Goal: Find contact information: Find contact information

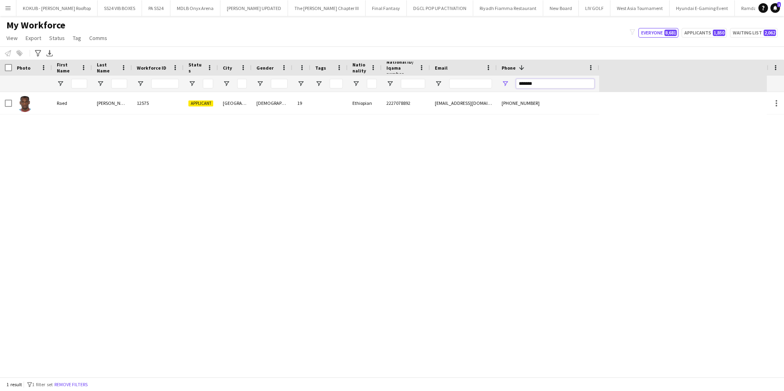
click at [537, 83] on input "*******" at bounding box center [555, 84] width 78 height 10
paste input "*"
click at [527, 84] on input "********" at bounding box center [555, 84] width 78 height 10
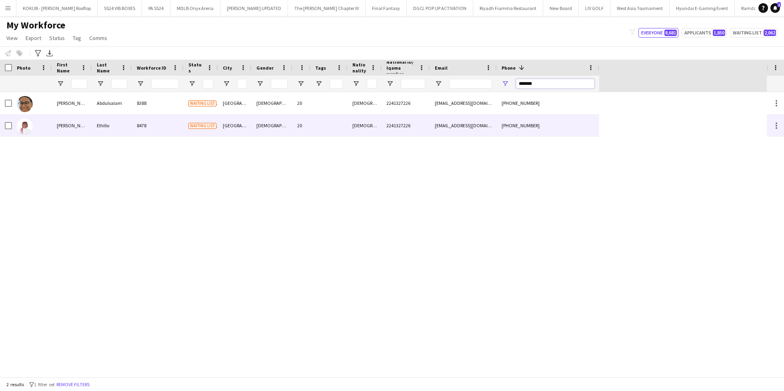
type input "*******"
click at [368, 131] on div "[DEMOGRAPHIC_DATA]" at bounding box center [364, 125] width 34 height 22
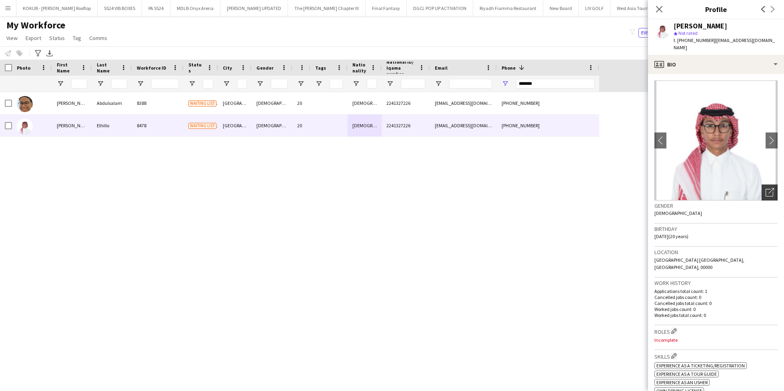
click at [768, 188] on icon at bounding box center [771, 191] width 6 height 6
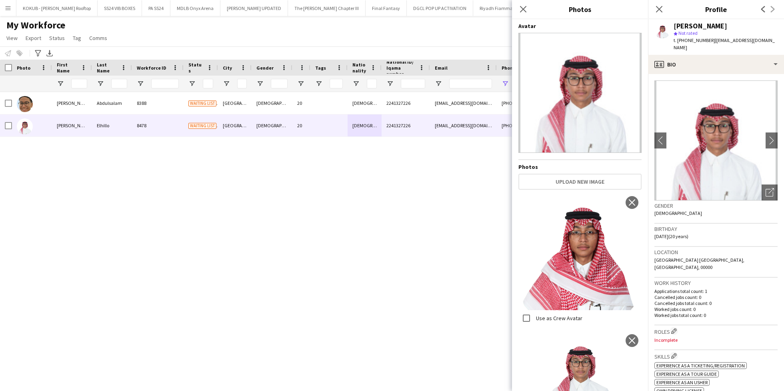
scroll to position [144, 0]
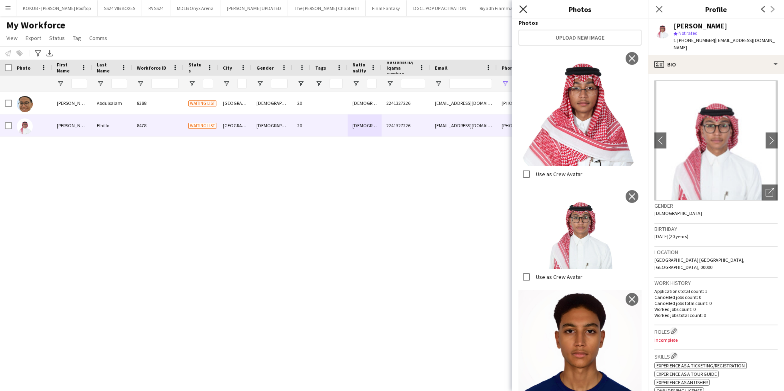
click at [521, 8] on icon "Close pop-in" at bounding box center [523, 9] width 8 height 8
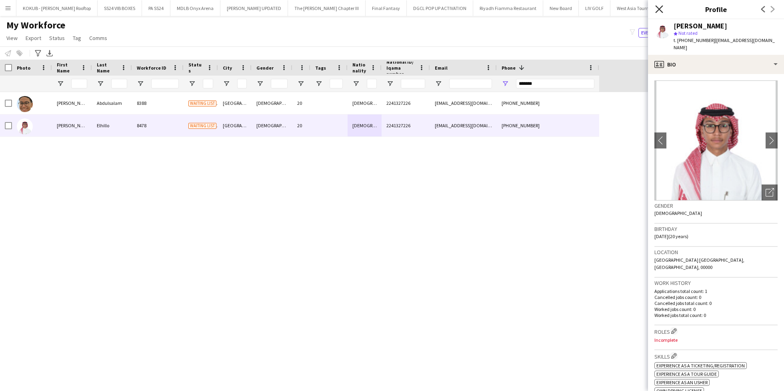
click at [657, 9] on icon "Close pop-in" at bounding box center [659, 9] width 8 height 8
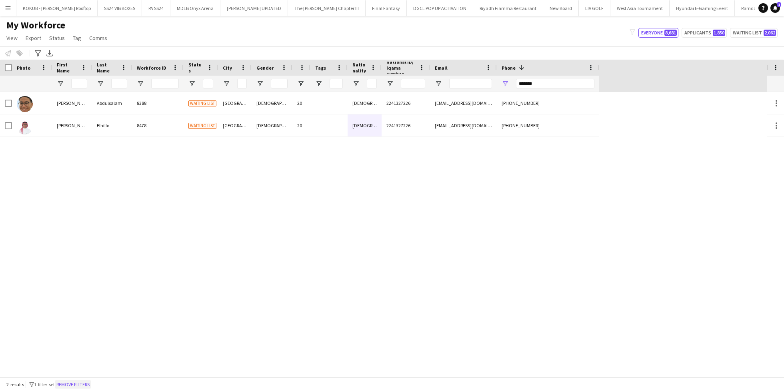
click at [84, 384] on button "Remove filters" at bounding box center [73, 384] width 36 height 9
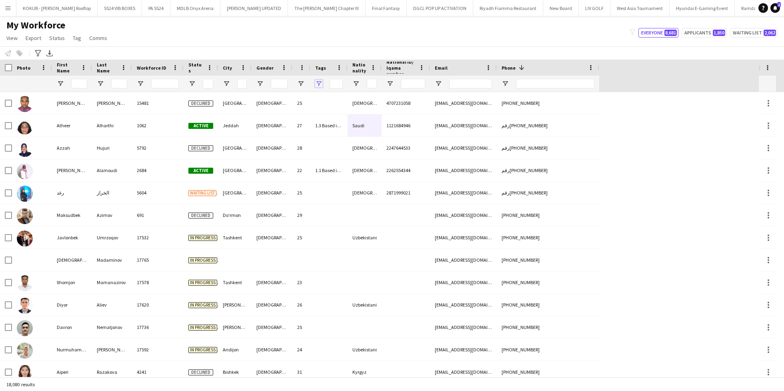
click at [317, 85] on span "Open Filter Menu" at bounding box center [318, 83] width 7 height 7
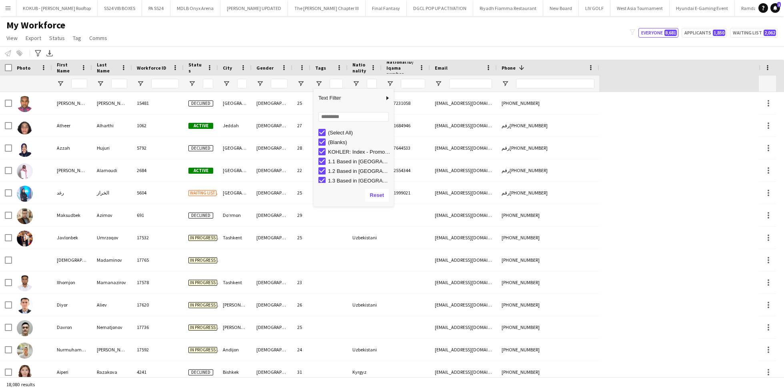
click at [320, 128] on div "(Select All)" at bounding box center [355, 133] width 75 height 10
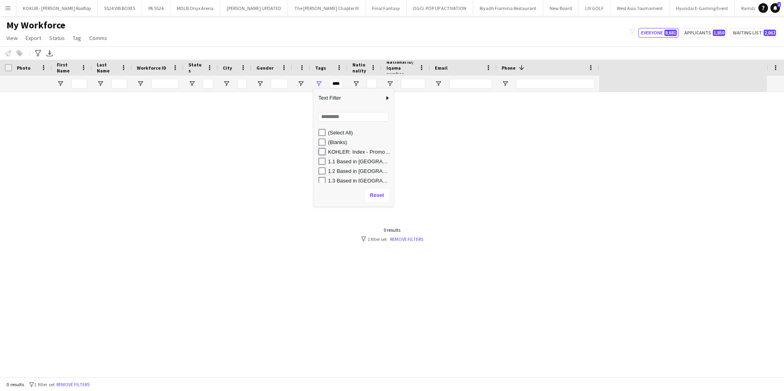
type input "**********"
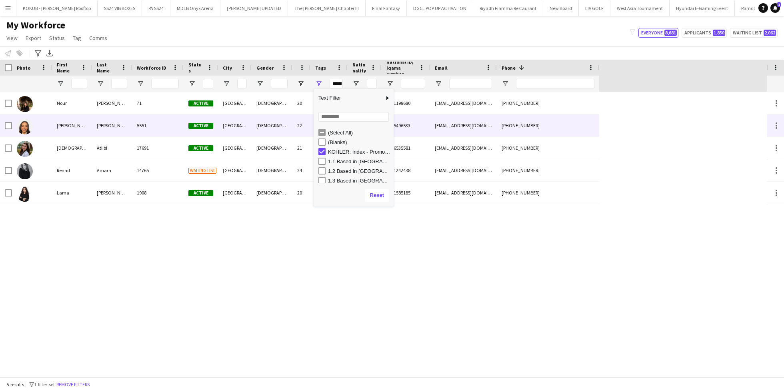
click at [100, 128] on div "[PERSON_NAME]" at bounding box center [112, 125] width 40 height 22
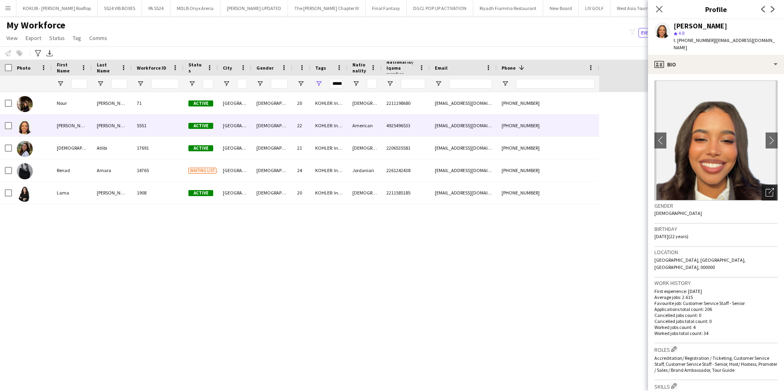
click at [768, 188] on icon at bounding box center [771, 191] width 6 height 6
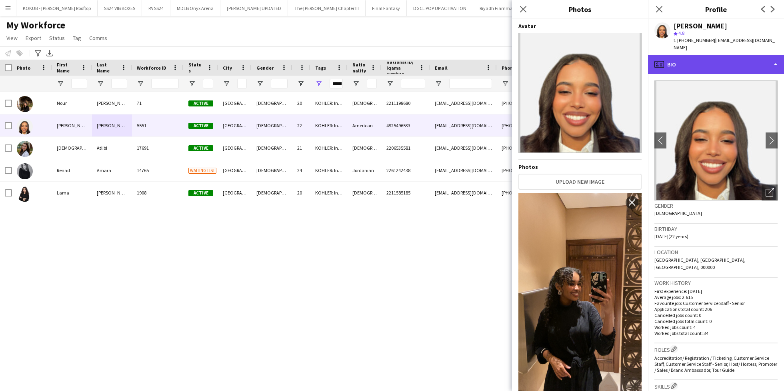
click at [711, 62] on div "profile Bio" at bounding box center [716, 64] width 136 height 19
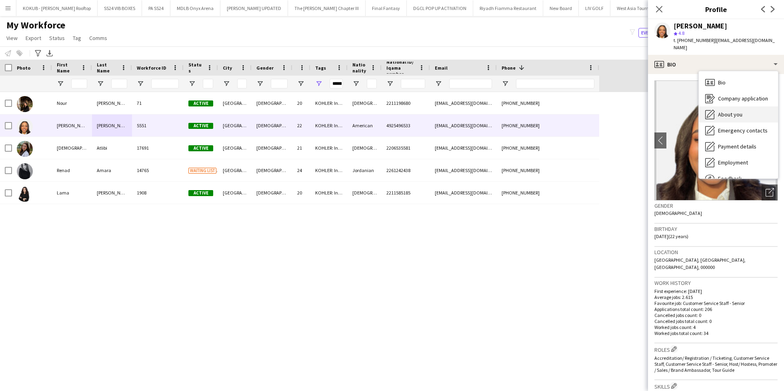
click at [731, 118] on div "About you About you" at bounding box center [737, 114] width 79 height 16
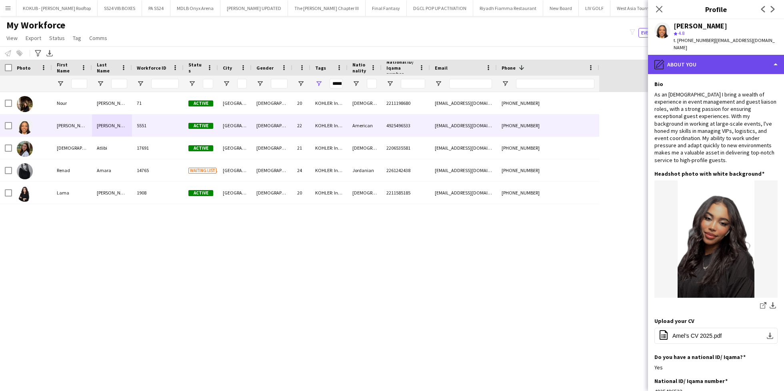
click at [711, 63] on div "pencil4 About you" at bounding box center [716, 64] width 136 height 19
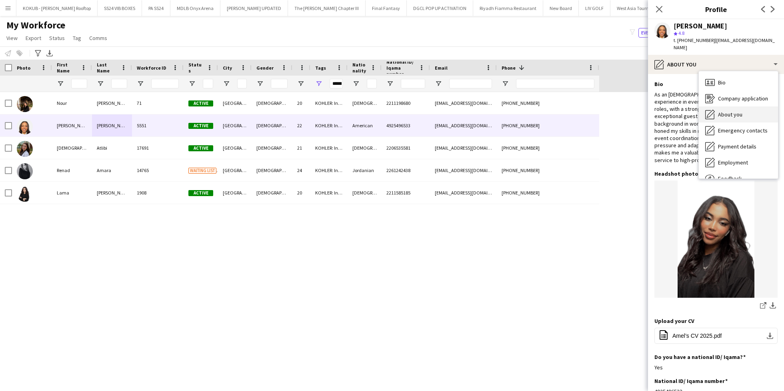
click at [726, 118] on div "About you About you" at bounding box center [737, 114] width 79 height 16
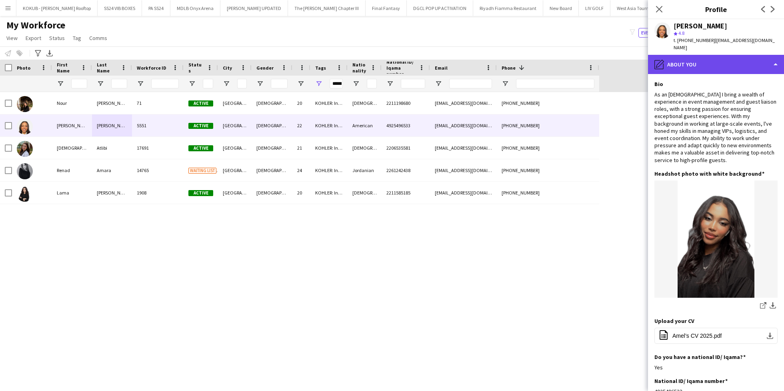
click at [695, 66] on div "pencil4 About you" at bounding box center [716, 64] width 136 height 19
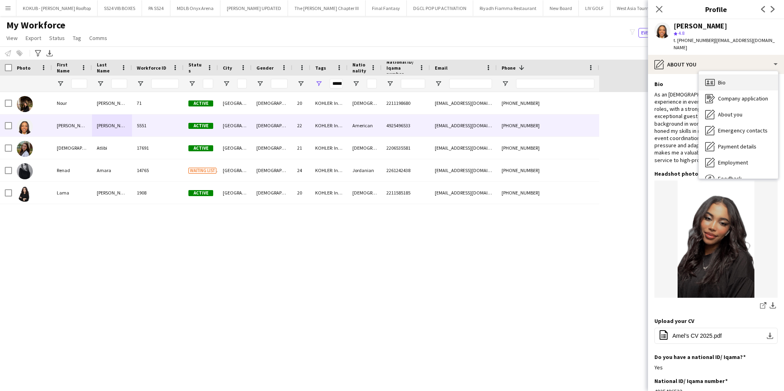
click at [714, 84] on div "Bio Bio" at bounding box center [737, 82] width 79 height 16
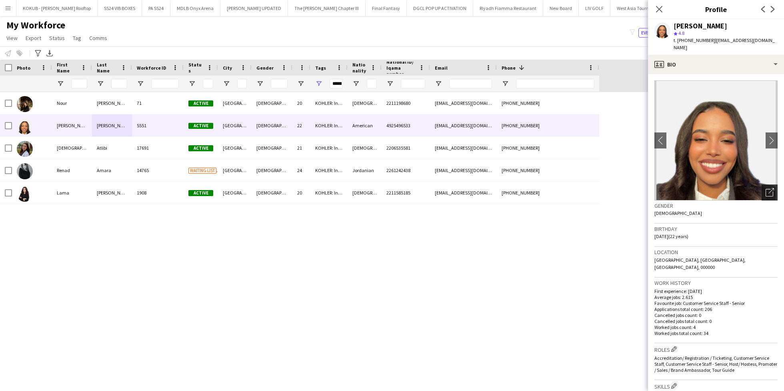
click at [765, 189] on icon "Open photos pop-in" at bounding box center [769, 192] width 8 height 8
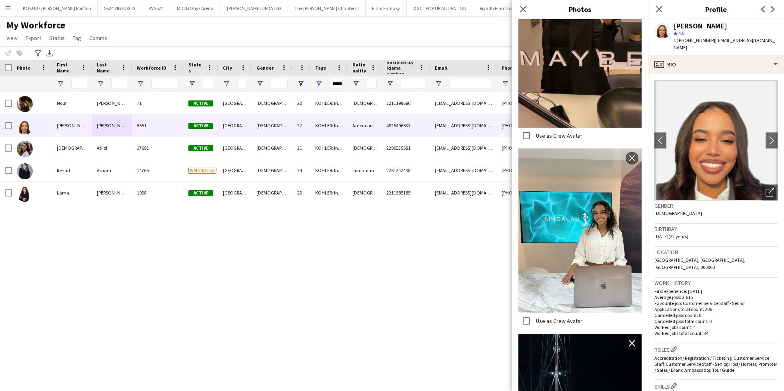
scroll to position [523, 0]
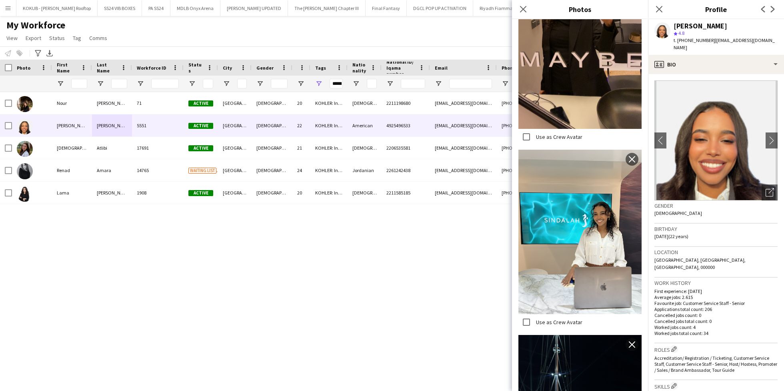
click at [580, 174] on img at bounding box center [579, 232] width 123 height 164
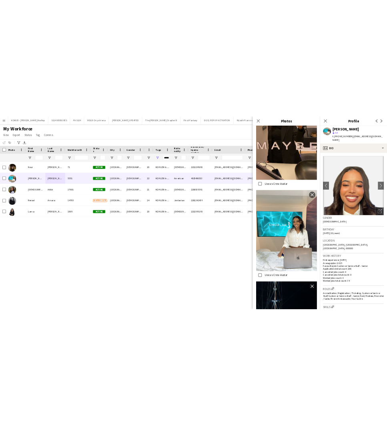
scroll to position [528, 0]
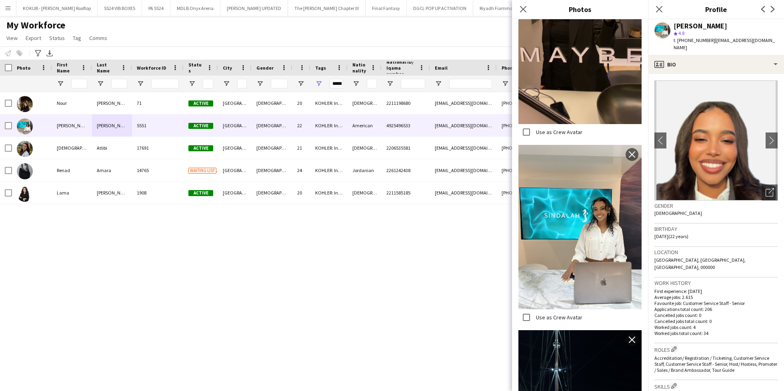
click at [704, 26] on div "[PERSON_NAME]" at bounding box center [700, 25] width 54 height 7
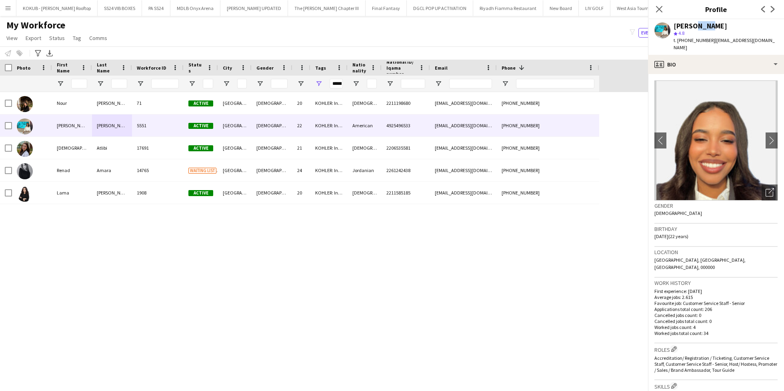
click at [704, 26] on div "[PERSON_NAME]" at bounding box center [700, 25] width 54 height 7
copy div "[PERSON_NAME]"
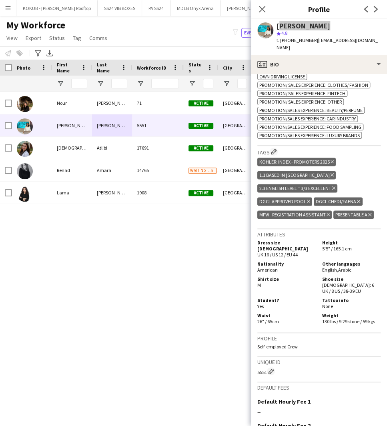
scroll to position [413, 0]
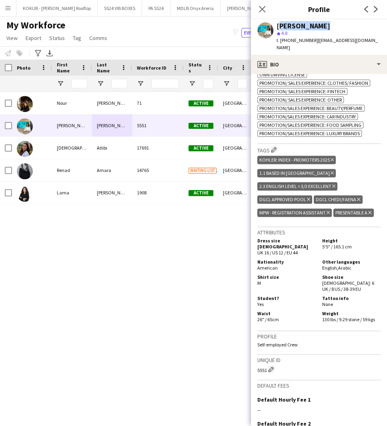
click at [264, 265] on span "American" at bounding box center [267, 268] width 20 height 6
copy span "American"
drag, startPoint x: 313, startPoint y: 40, endPoint x: 319, endPoint y: 43, distance: 6.8
click at [319, 43] on span "| [EMAIL_ADDRESS][DOMAIN_NAME]" at bounding box center [326, 43] width 101 height 13
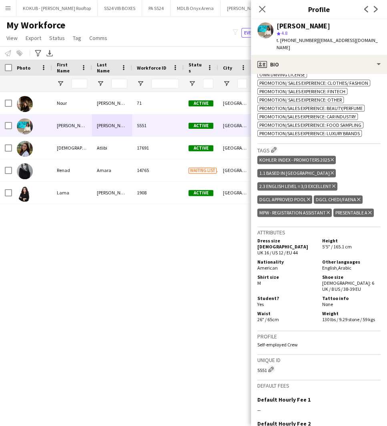
drag, startPoint x: 315, startPoint y: 40, endPoint x: 319, endPoint y: 46, distance: 7.5
click at [319, 46] on div "t. [PHONE_NUMBER] | [EMAIL_ADDRESS][DOMAIN_NAME]" at bounding box center [328, 44] width 104 height 14
drag, startPoint x: 314, startPoint y: 40, endPoint x: 316, endPoint y: 49, distance: 9.4
click at [316, 49] on div "t. [PHONE_NUMBER] | [EMAIL_ADDRESS][DOMAIN_NAME]" at bounding box center [328, 44] width 104 height 14
copy span "[EMAIL_ADDRESS][DOMAIN_NAME]"
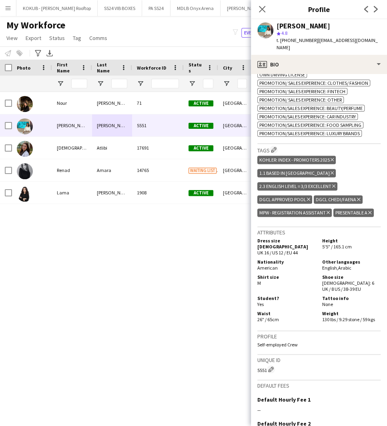
click at [295, 41] on span "t. [PHONE_NUMBER]" at bounding box center [297, 40] width 42 height 6
copy span "966564550607"
click at [265, 8] on icon "Close pop-in" at bounding box center [262, 9] width 8 height 8
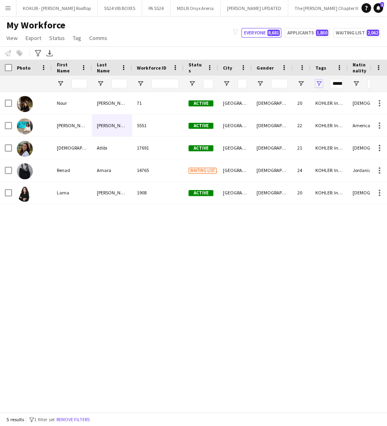
click at [319, 83] on span "Open Filter Menu" at bounding box center [318, 83] width 7 height 7
click at [74, 38] on span "Tag" at bounding box center [77, 37] width 8 height 7
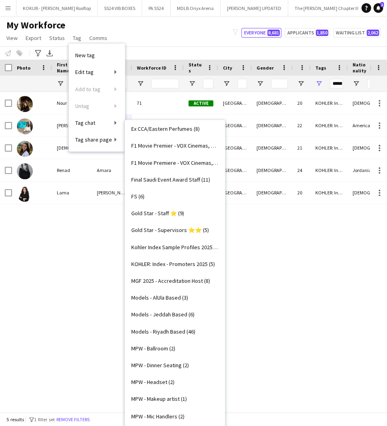
scroll to position [291, 0]
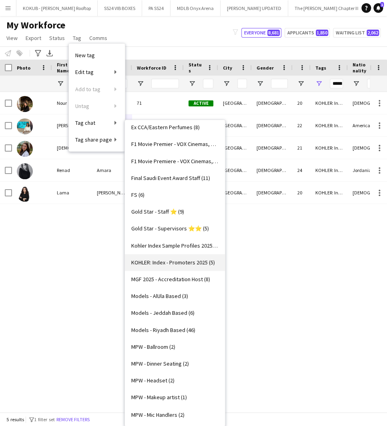
click at [185, 265] on span "KOHLER: Index - Promoters 2025 (5)" at bounding box center [173, 262] width 84 height 7
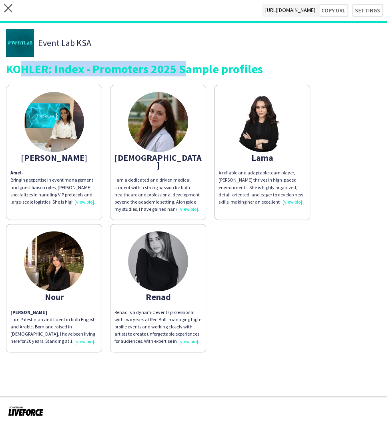
drag, startPoint x: 8, startPoint y: 66, endPoint x: 175, endPoint y: 68, distance: 167.5
click at [175, 68] on div "KOHLER: Index - Promoters 2025 Sample profiles" at bounding box center [193, 69] width 375 height 12
copy div "KOHLER: Index - Promoters 2025"
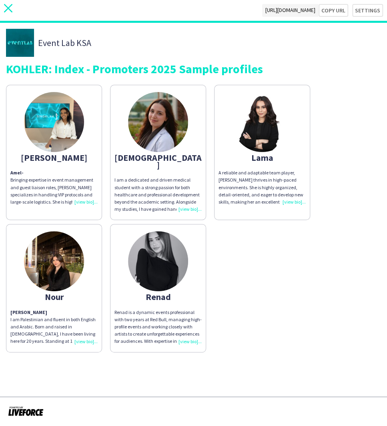
click at [9, 7] on icon at bounding box center [8, 8] width 8 height 8
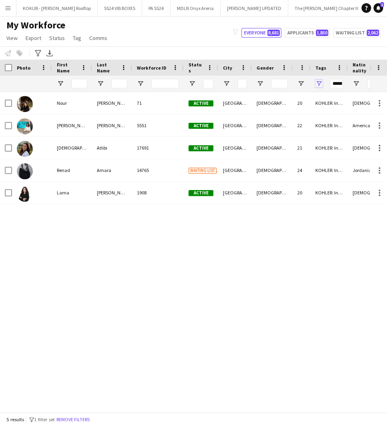
click at [319, 82] on span "Open Filter Menu" at bounding box center [318, 83] width 7 height 7
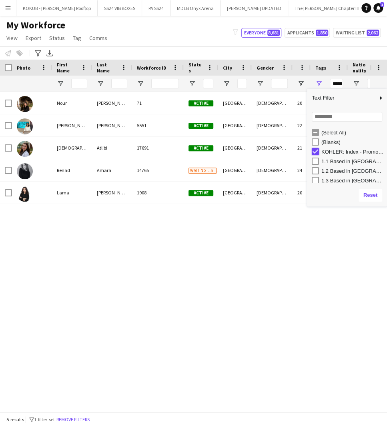
type input "***"
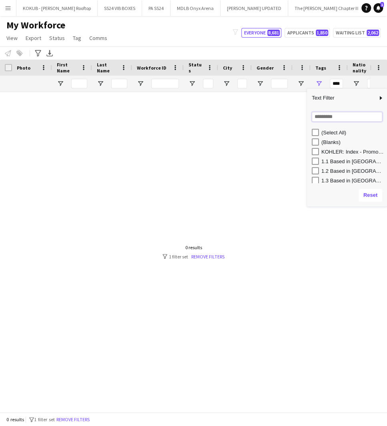
click at [324, 118] on input "Search filter values" at bounding box center [346, 117] width 70 height 10
type input "**"
type input "**********"
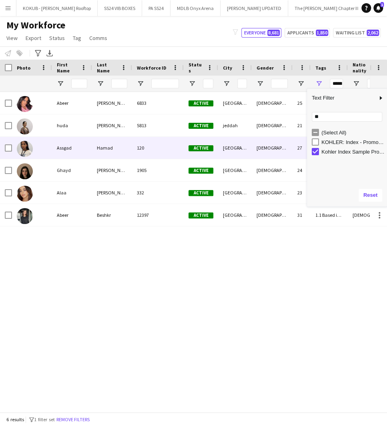
click at [99, 150] on div "Hamad" at bounding box center [112, 148] width 40 height 22
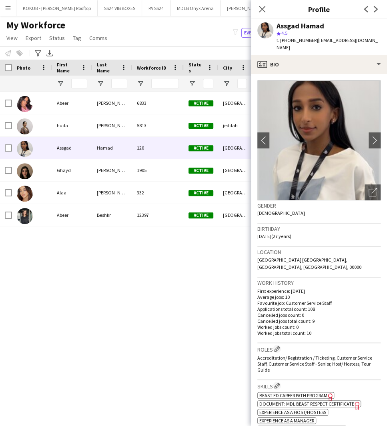
click at [305, 24] on div "Assgad Hamad" at bounding box center [300, 25] width 48 height 7
copy div "Assgad Hamad"
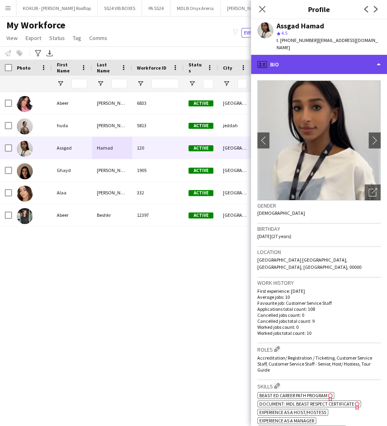
click at [314, 56] on div "profile Bio" at bounding box center [319, 64] width 136 height 19
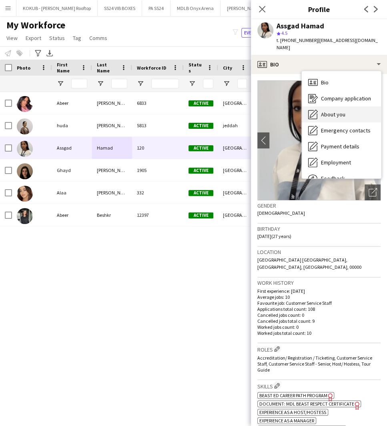
click at [329, 111] on span "About you" at bounding box center [333, 114] width 24 height 7
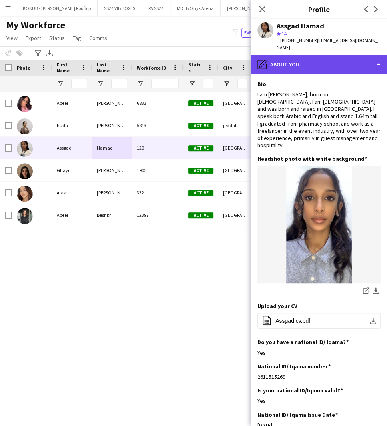
click at [318, 55] on div "pencil4 About you" at bounding box center [319, 64] width 136 height 19
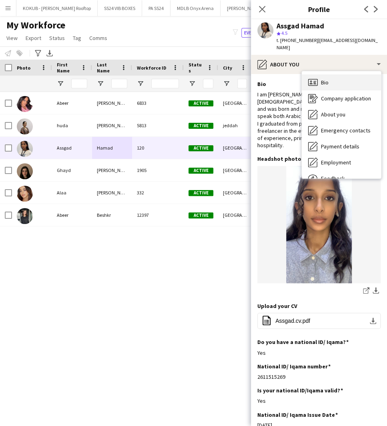
click at [321, 79] on span "Bio" at bounding box center [325, 82] width 8 height 7
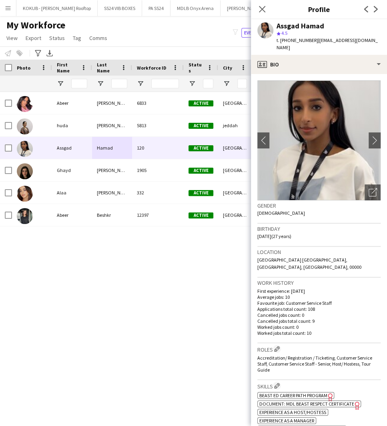
click at [361, 173] on img at bounding box center [318, 140] width 123 height 120
click at [368, 188] on icon "Open photos pop-in" at bounding box center [372, 192] width 8 height 8
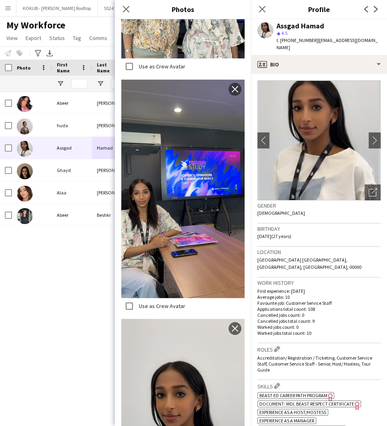
scroll to position [3252, 0]
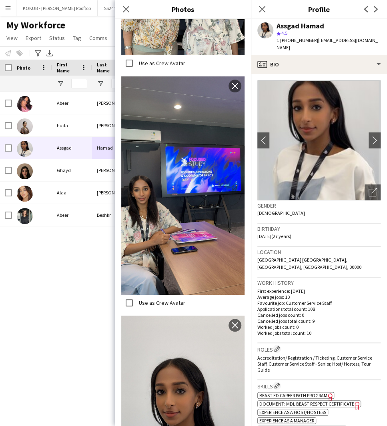
click at [185, 315] on img at bounding box center [182, 424] width 123 height 219
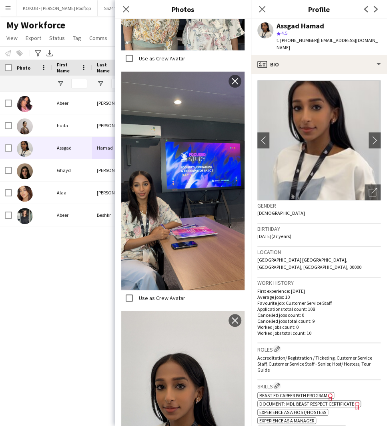
click at [313, 212] on div "Gender [DEMOGRAPHIC_DATA]" at bounding box center [318, 211] width 123 height 23
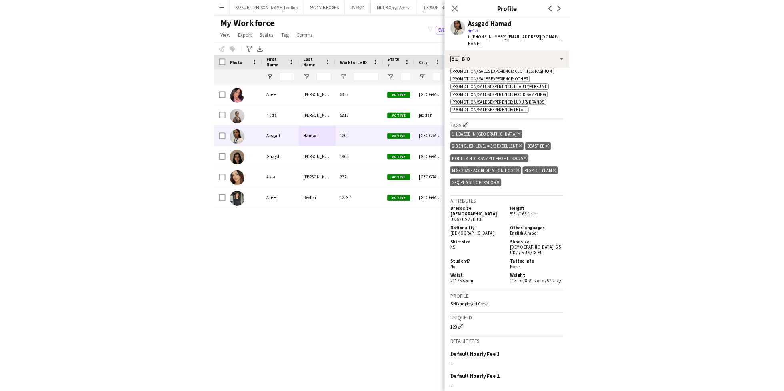
scroll to position [496, 0]
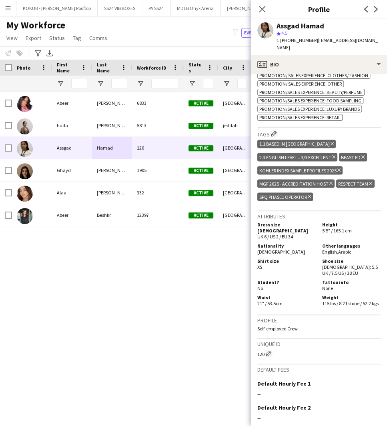
click at [272, 249] on span "[DEMOGRAPHIC_DATA]" at bounding box center [281, 252] width 48 height 6
copy span "[DEMOGRAPHIC_DATA]"
click at [340, 39] on span "| [EMAIL_ADDRESS][DOMAIN_NAME]" at bounding box center [326, 43] width 101 height 13
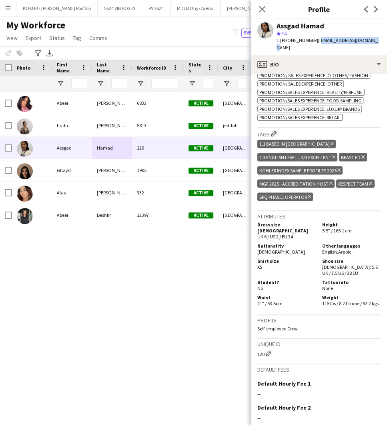
drag, startPoint x: 371, startPoint y: 40, endPoint x: 315, endPoint y: 42, distance: 56.0
click at [315, 42] on span "| [EMAIL_ADDRESS][DOMAIN_NAME]" at bounding box center [326, 43] width 101 height 13
copy span "[EMAIL_ADDRESS][DOMAIN_NAME]"
click at [305, 38] on span "t. [PHONE_NUMBER]" at bounding box center [297, 40] width 42 height 6
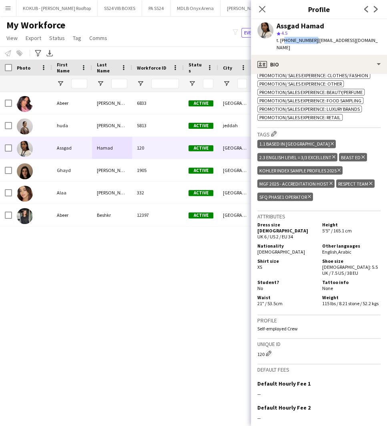
copy span "966559322849"
